Goal: Task Accomplishment & Management: Use online tool/utility

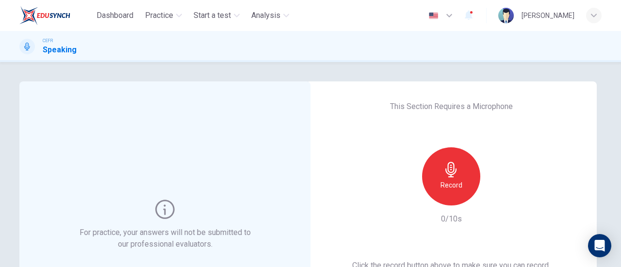
click at [465, 170] on div "Record" at bounding box center [451, 176] width 58 height 58
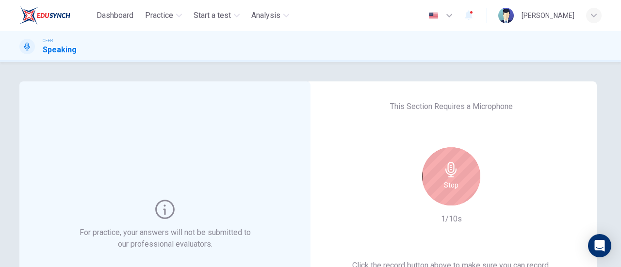
click at [465, 170] on div "Stop" at bounding box center [451, 176] width 58 height 58
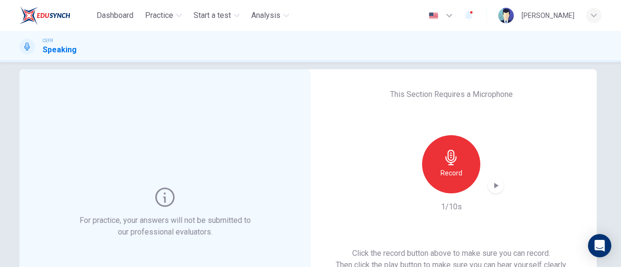
scroll to position [48, 0]
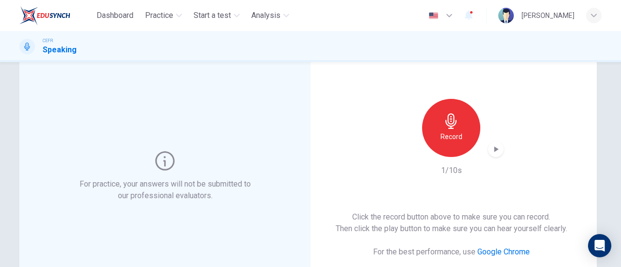
click at [492, 156] on div "button" at bounding box center [496, 150] width 16 height 16
click at [494, 154] on icon "button" at bounding box center [496, 149] width 10 height 10
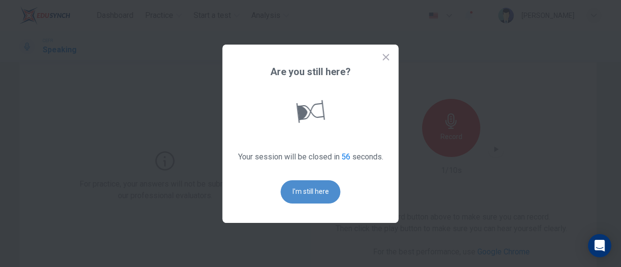
click at [318, 194] on button "I'm still here" at bounding box center [311, 191] width 60 height 23
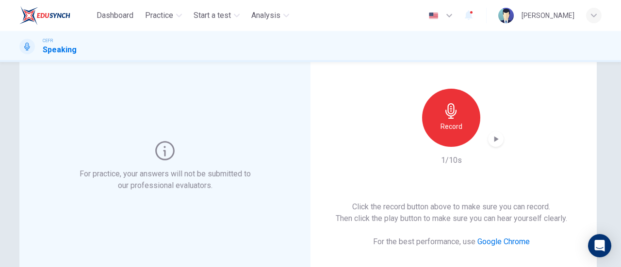
scroll to position [56, 0]
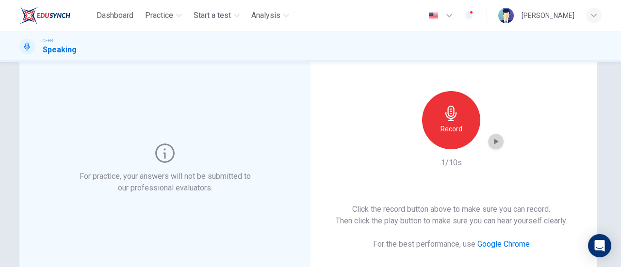
click at [491, 143] on icon "button" at bounding box center [496, 142] width 10 height 10
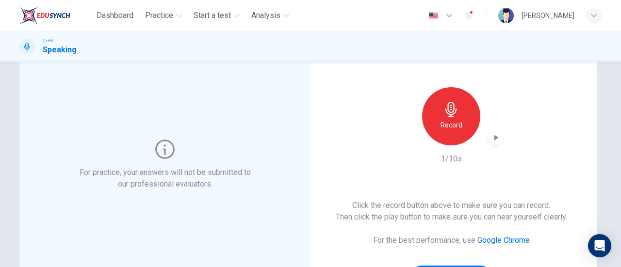
scroll to position [145, 0]
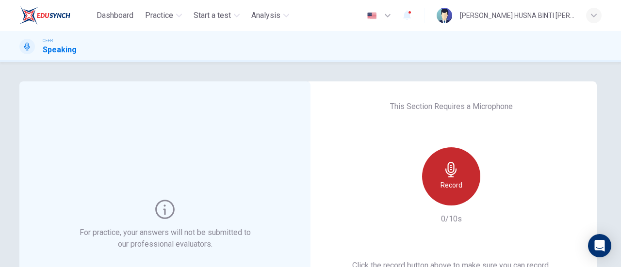
click at [443, 189] on h6 "Record" at bounding box center [451, 185] width 22 height 12
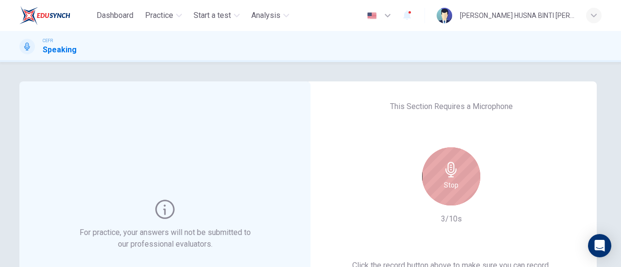
click at [439, 188] on div "Stop" at bounding box center [451, 176] width 58 height 58
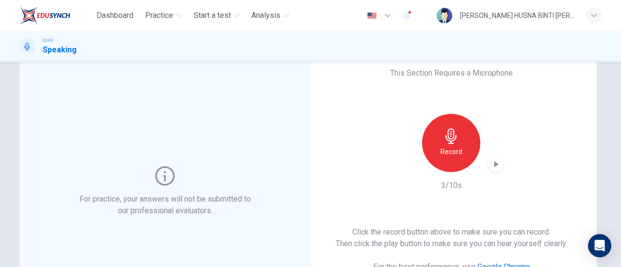
scroll to position [35, 0]
click at [501, 162] on div "This Section Requires a Microphone Record 3/10s Click the record button above t…" at bounding box center [450, 190] width 291 height 287
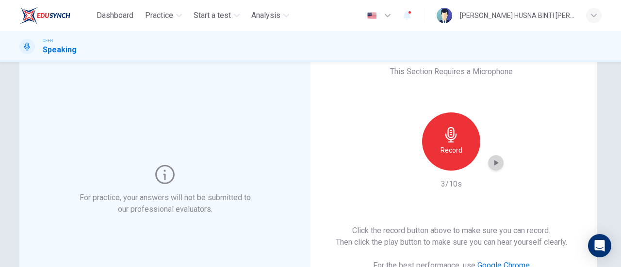
click at [491, 164] on icon "button" at bounding box center [496, 163] width 10 height 10
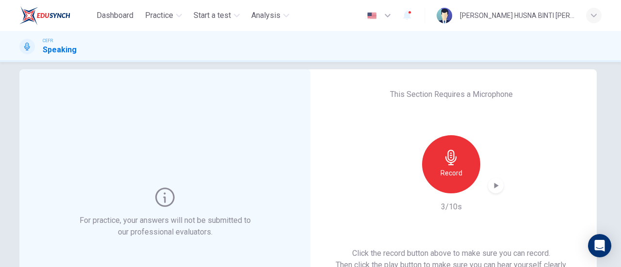
scroll to position [0, 0]
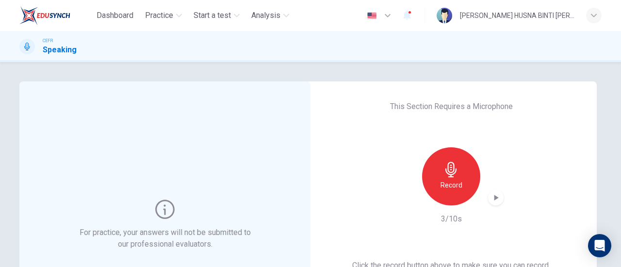
click at [494, 197] on icon "button" at bounding box center [496, 198] width 4 height 6
click at [494, 197] on icon "button" at bounding box center [496, 198] width 10 height 10
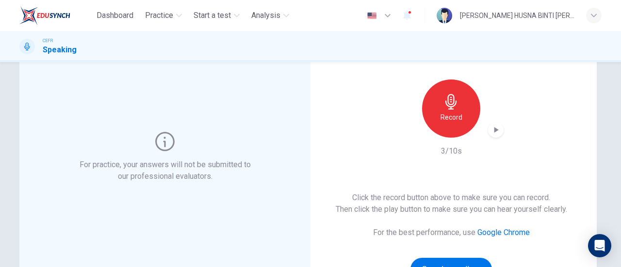
scroll to position [71, 0]
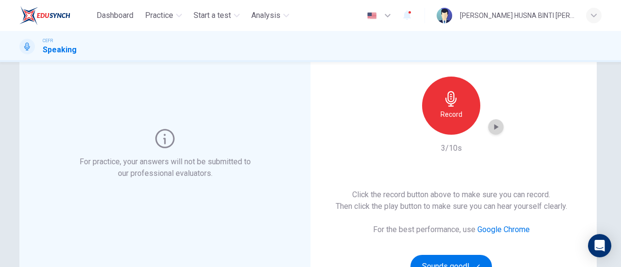
click at [493, 129] on icon "button" at bounding box center [496, 127] width 10 height 10
click at [497, 132] on div "button" at bounding box center [496, 127] width 16 height 16
drag, startPoint x: 425, startPoint y: 40, endPoint x: 496, endPoint y: 154, distance: 134.4
click at [461, 98] on div "Dashboard Practice Start a test Analysis English en ​ [PERSON_NAME] HUSNA BINTI…" at bounding box center [310, 133] width 621 height 267
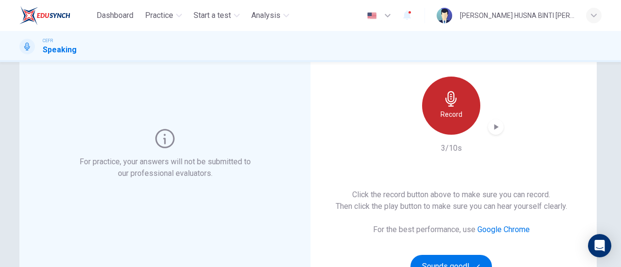
click at [462, 120] on div "Record" at bounding box center [451, 106] width 58 height 58
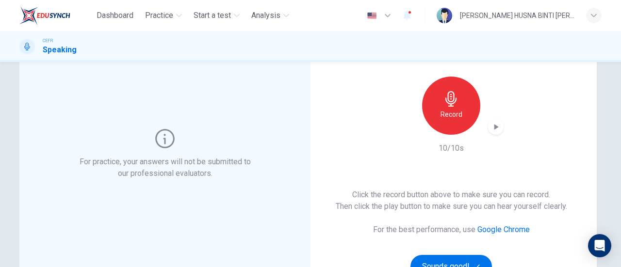
click at [494, 128] on icon "button" at bounding box center [496, 127] width 4 height 6
click at [446, 109] on h6 "Record" at bounding box center [451, 115] width 22 height 12
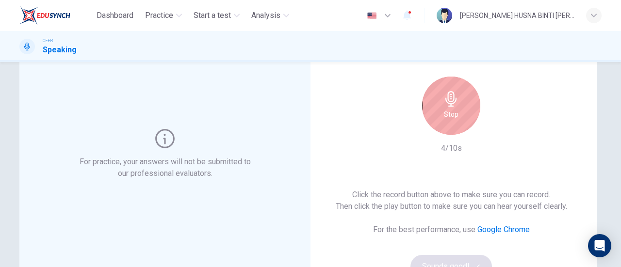
click at [446, 108] on div "Stop" at bounding box center [451, 106] width 58 height 58
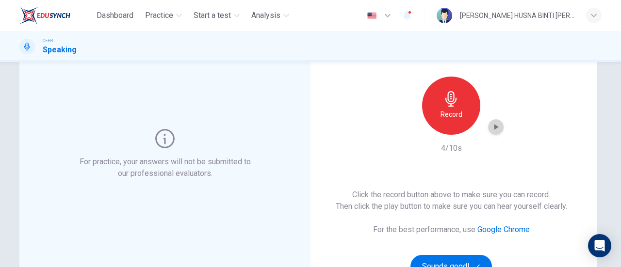
click at [491, 130] on icon "button" at bounding box center [496, 127] width 10 height 10
click at [491, 129] on icon "button" at bounding box center [496, 127] width 10 height 10
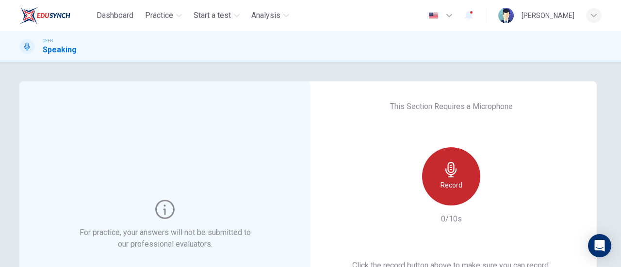
click at [458, 177] on div "Record" at bounding box center [451, 176] width 58 height 58
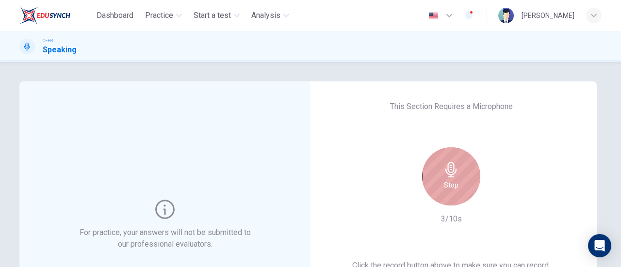
click at [458, 177] on div "Stop" at bounding box center [451, 176] width 58 height 58
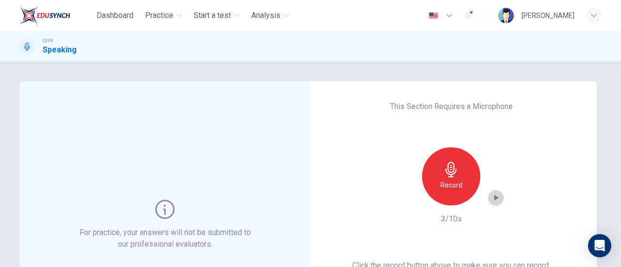
click at [499, 199] on div "button" at bounding box center [496, 198] width 16 height 16
click at [494, 197] on icon "button" at bounding box center [496, 198] width 4 height 6
